Goal: Transaction & Acquisition: Purchase product/service

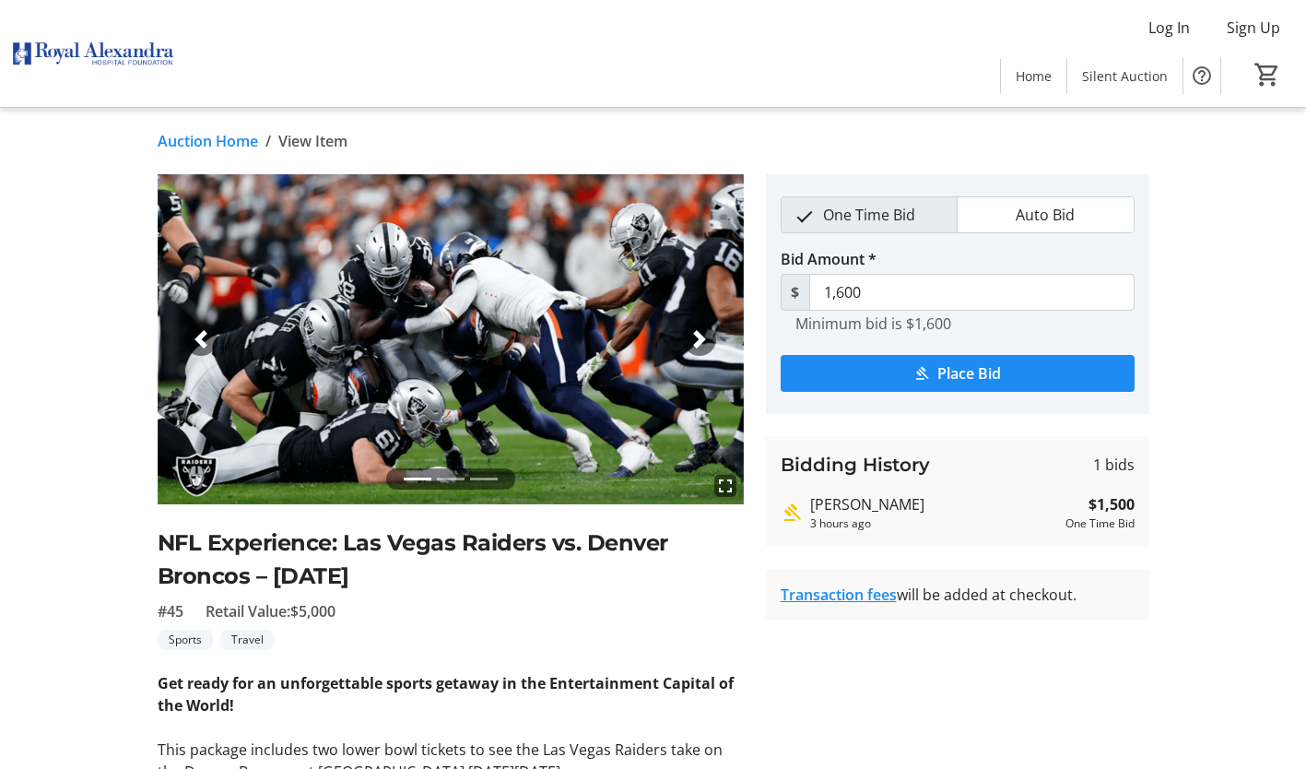
click at [442, 483] on li at bounding box center [451, 478] width 28 height 21
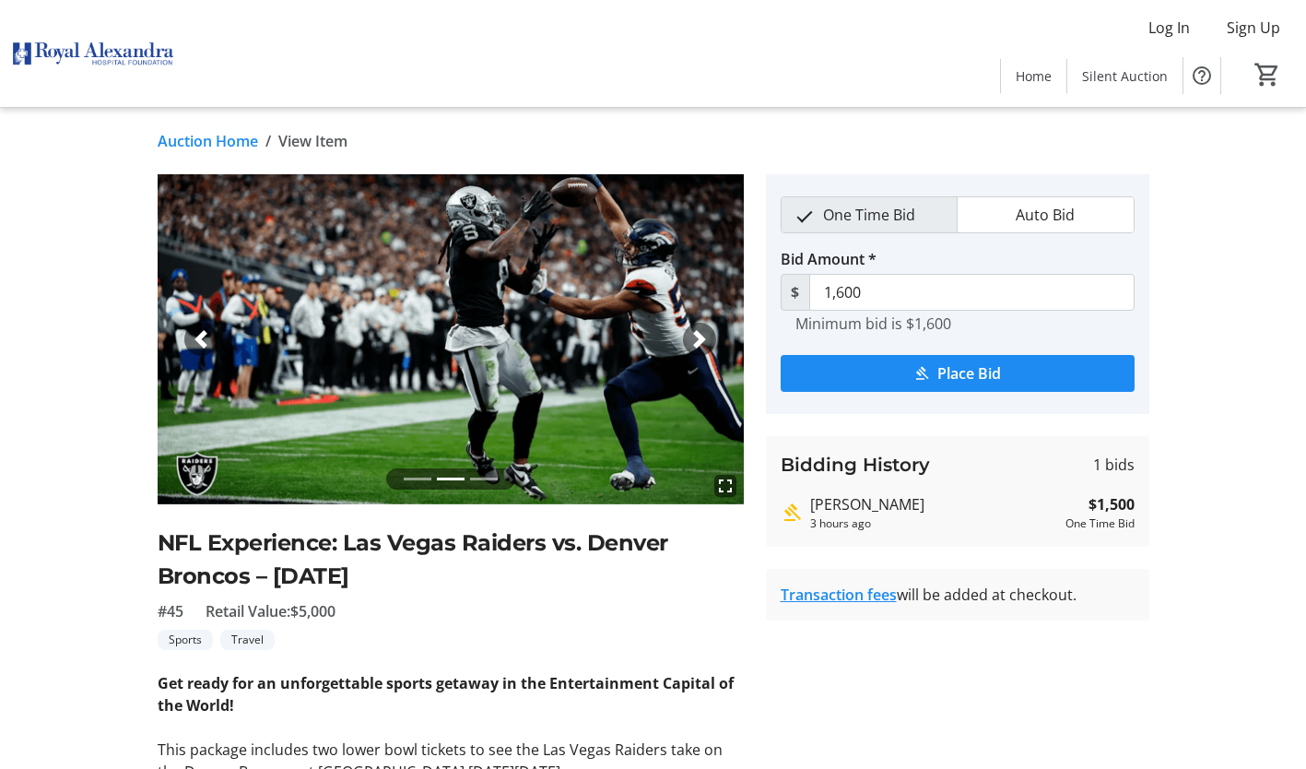
click at [478, 479] on li at bounding box center [484, 478] width 28 height 21
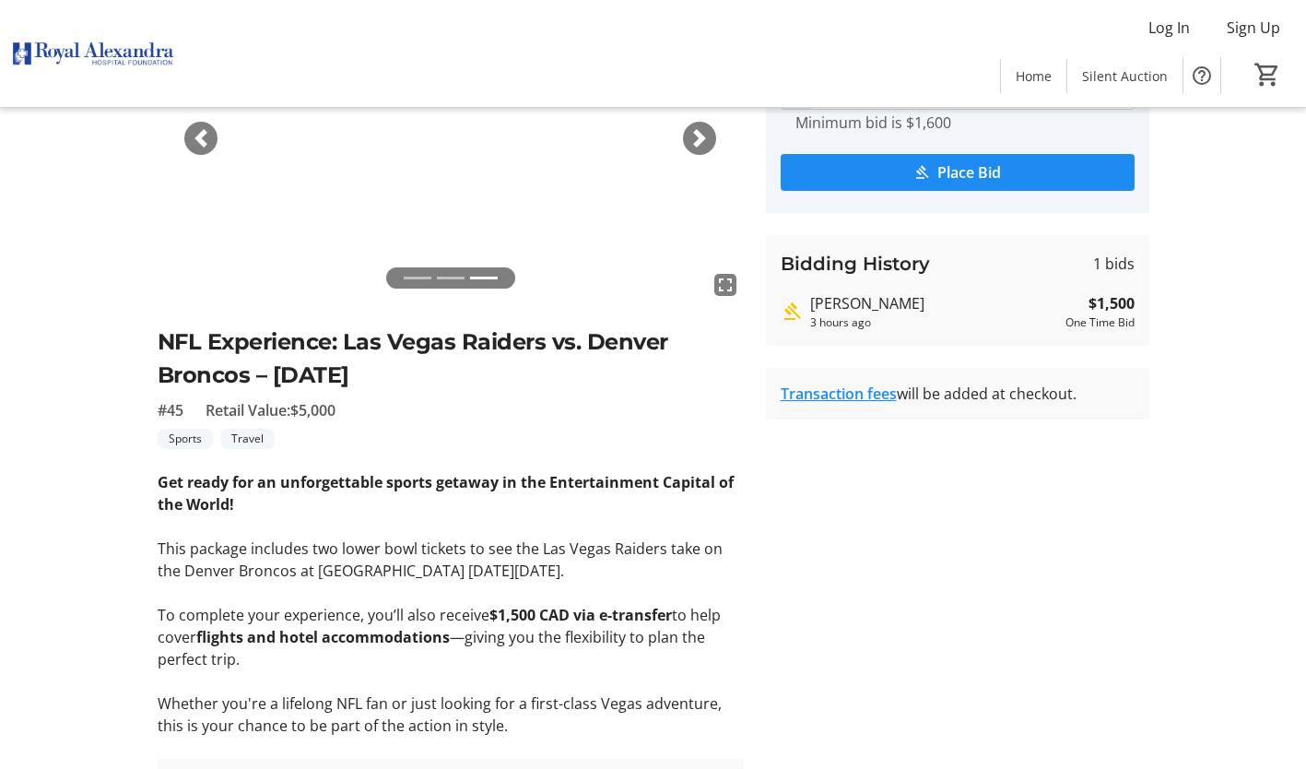
scroll to position [277, 0]
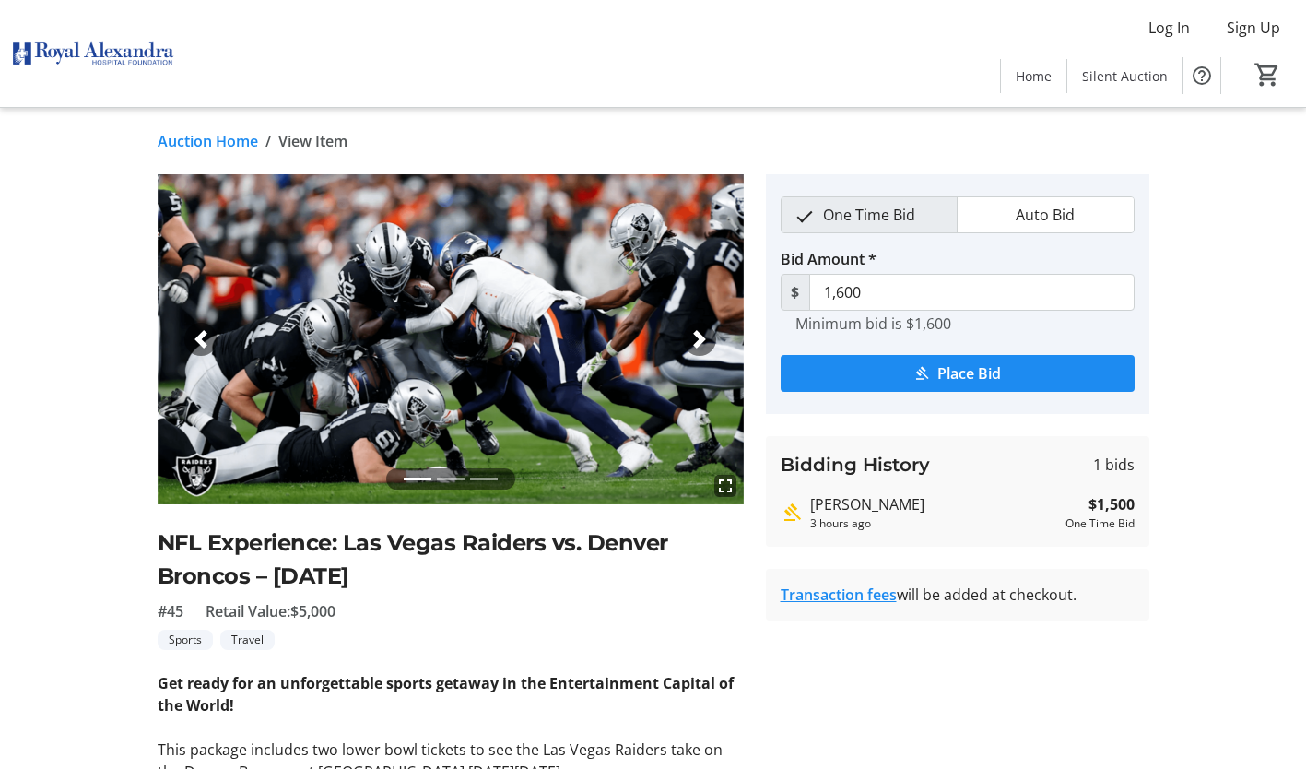
click at [201, 141] on link "Auction Home" at bounding box center [208, 141] width 100 height 22
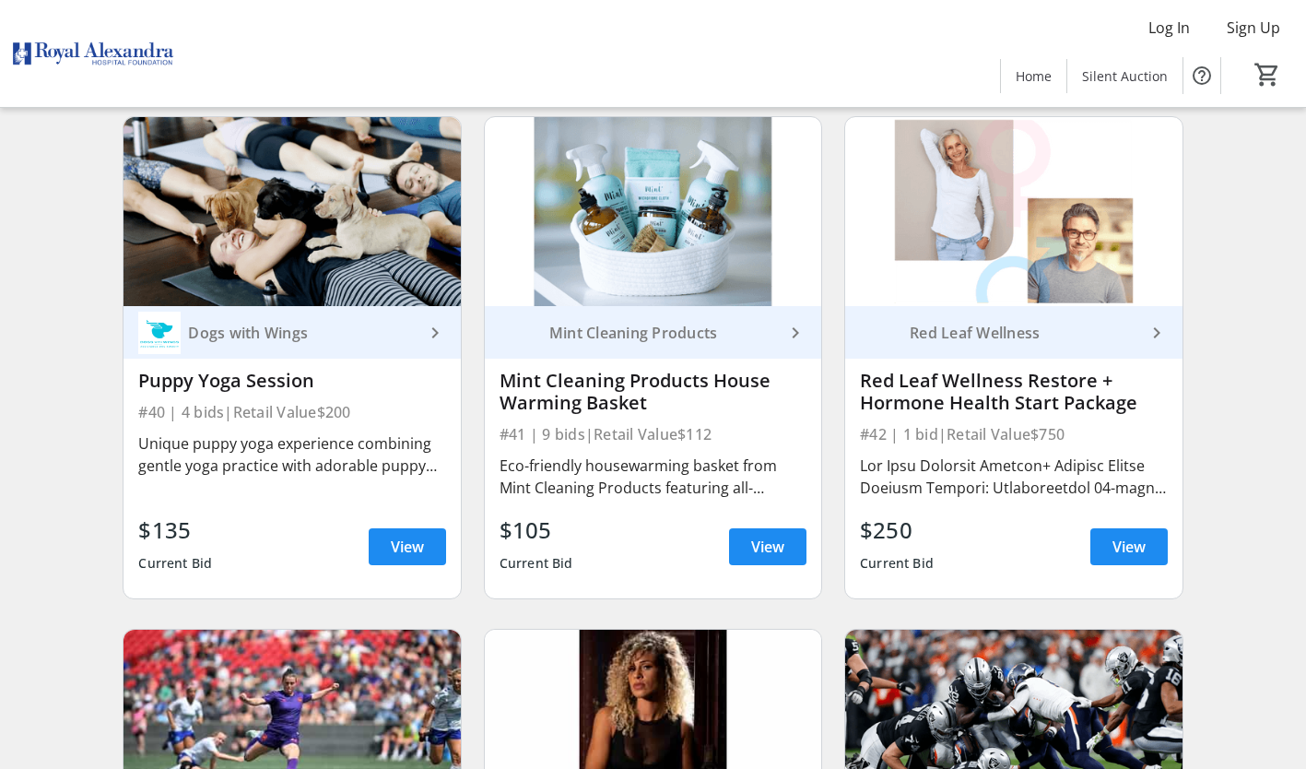
scroll to position [6823, 0]
